Goal: Find specific page/section: Find specific page/section

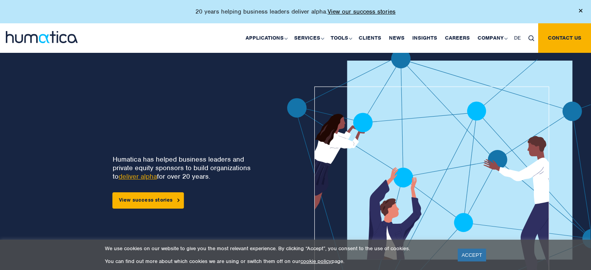
click at [460, 38] on link "Careers" at bounding box center [457, 38] width 33 height 30
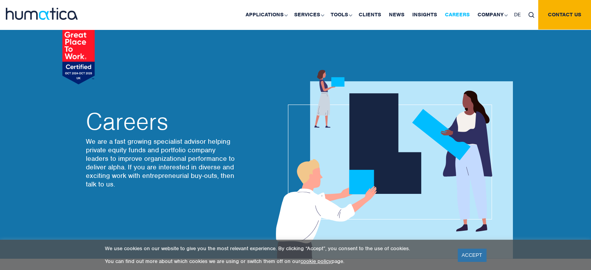
click at [456, 16] on link "Careers" at bounding box center [457, 15] width 33 height 30
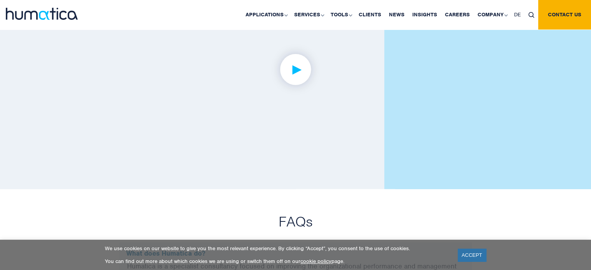
scroll to position [1908, 0]
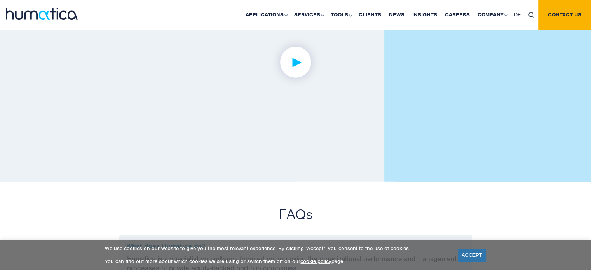
click at [294, 78] on img at bounding box center [296, 62] width 60 height 60
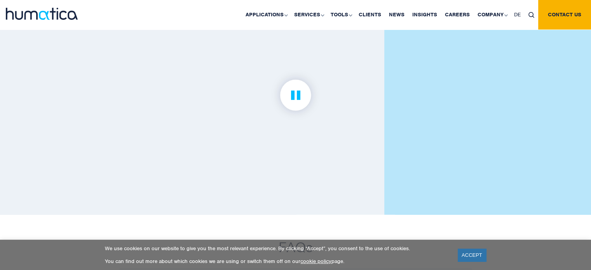
scroll to position [1869, 0]
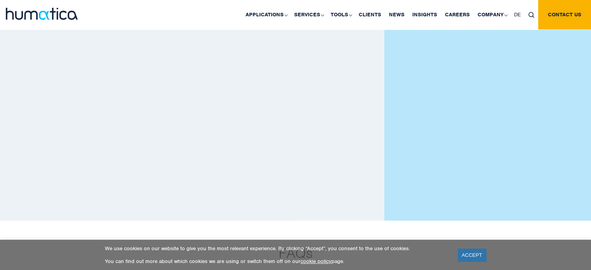
click at [97, 94] on div at bounding box center [295, 101] width 443 height 177
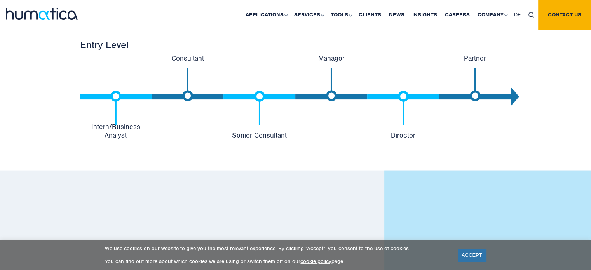
scroll to position [1830, 0]
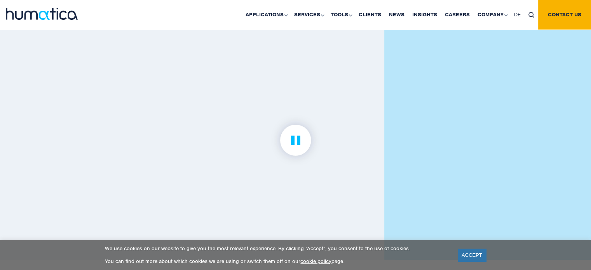
click at [306, 144] on img at bounding box center [296, 140] width 60 height 60
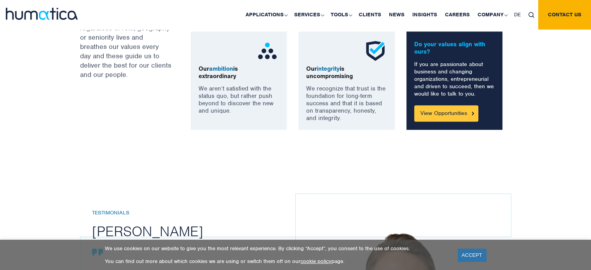
click at [443, 111] on link "View Opportunities" at bounding box center [446, 113] width 64 height 16
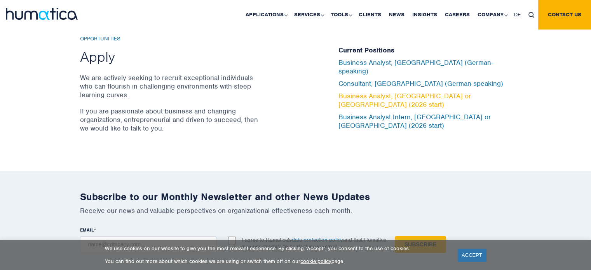
click at [411, 95] on link "Business Analyst, London or Munich (2026 start)" at bounding box center [405, 100] width 133 height 17
